Goal: Use online tool/utility: Utilize a website feature to perform a specific function

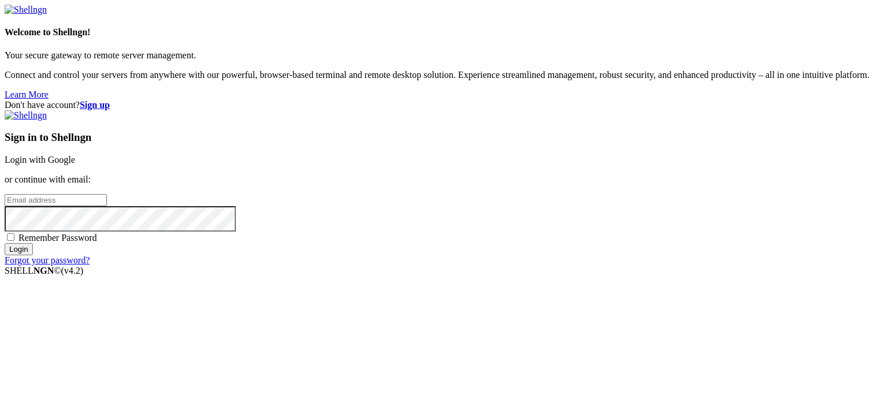
click at [75, 155] on link "Login with Google" at bounding box center [40, 160] width 71 height 10
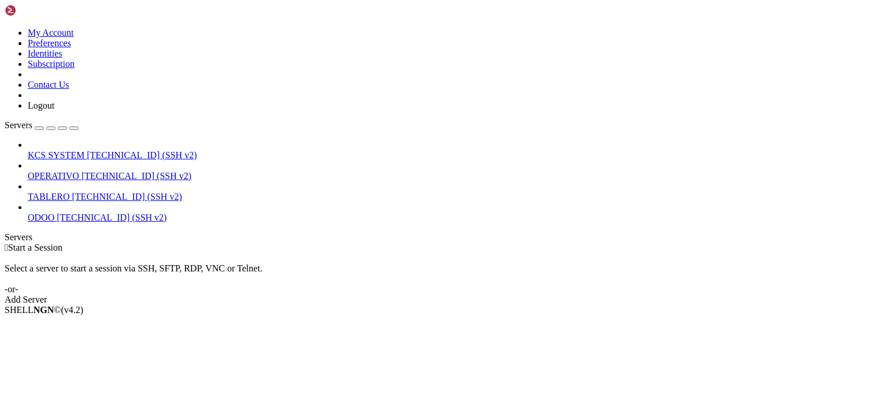
click at [79, 171] on span "OPERATIVO" at bounding box center [53, 176] width 51 height 10
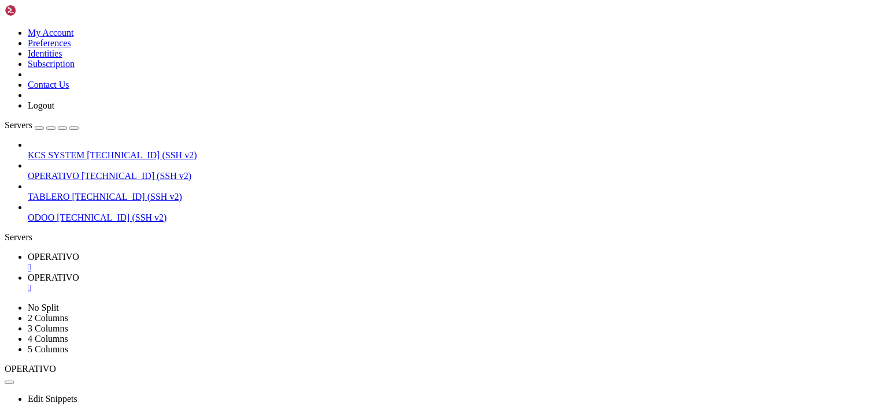
scroll to position [535, 0]
click at [87, 298] on span " 50-app-NEW-SYNC" at bounding box center [46, 303] width 80 height 10
type input "/home/ubuntu/50-app-NEW-SYNC"
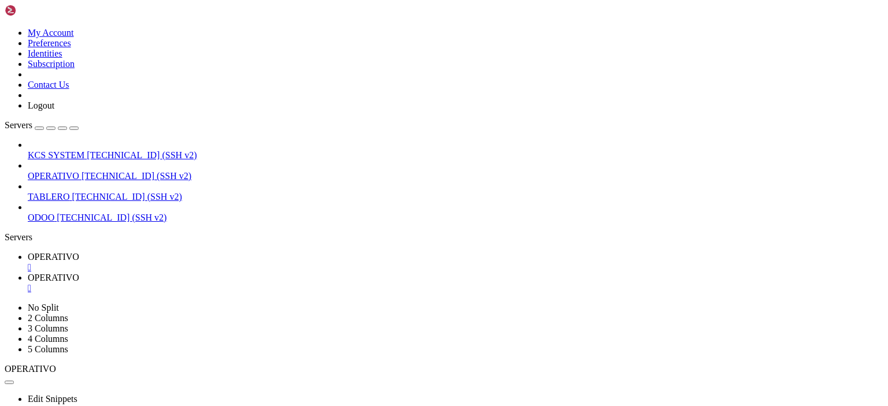
scroll to position [360, 0]
